Goal: Find specific page/section: Find specific page/section

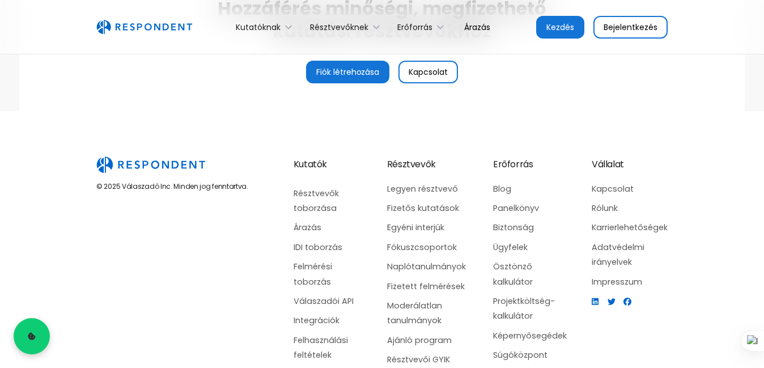
scroll to position [2947, 0]
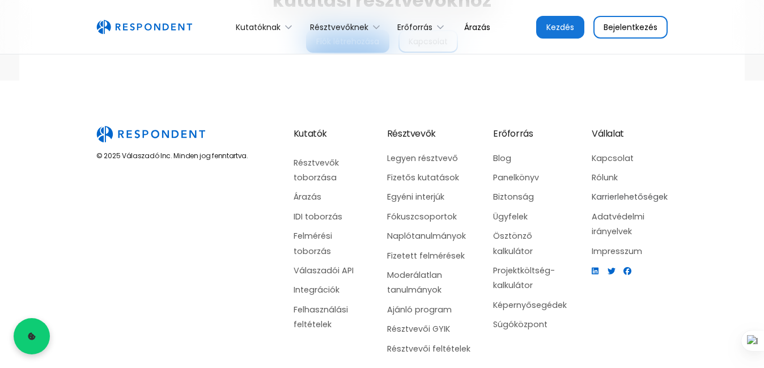
click at [630, 197] on font "Karrierlehetőségek" at bounding box center [630, 196] width 76 height 11
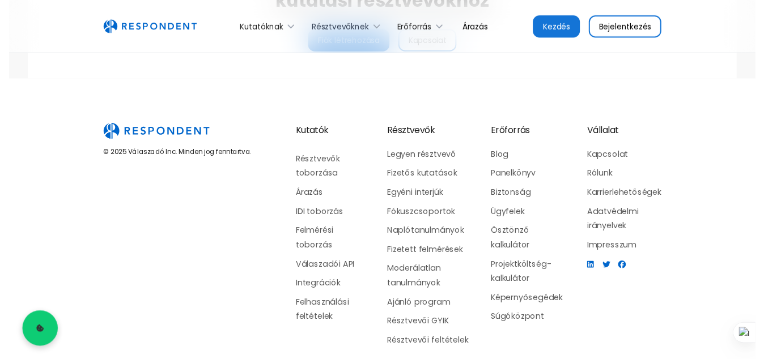
scroll to position [230, 0]
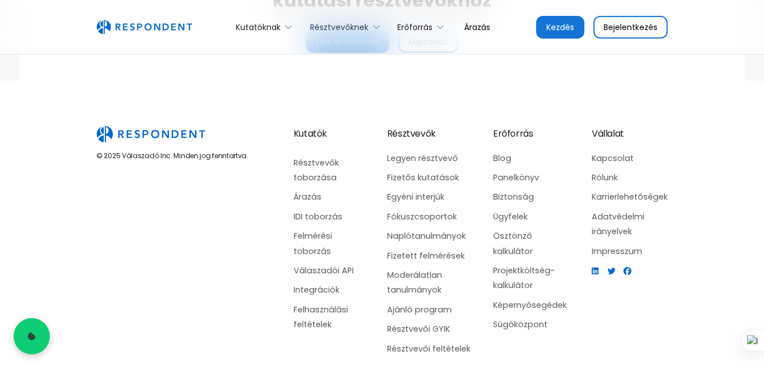
click at [342, 24] on font "Résztvevőknek" at bounding box center [339, 27] width 58 height 11
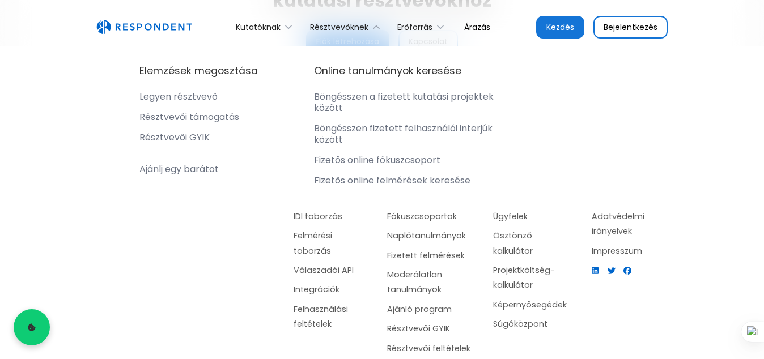
click at [186, 169] on font "Ajánlj egy barátot" at bounding box center [178, 169] width 79 height 13
